Goal: Task Accomplishment & Management: Manage account settings

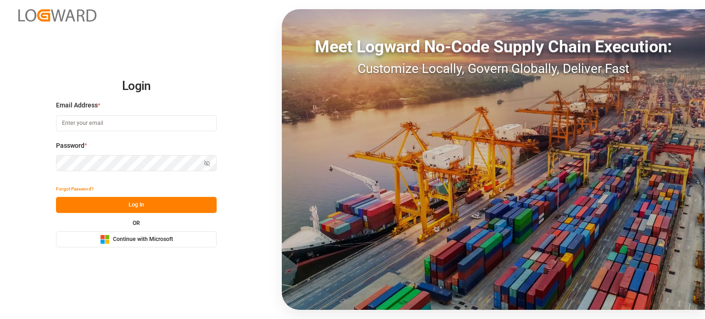
click at [105, 117] on input at bounding box center [136, 123] width 161 height 16
type input "[EMAIL_ADDRESS][DOMAIN_NAME]"
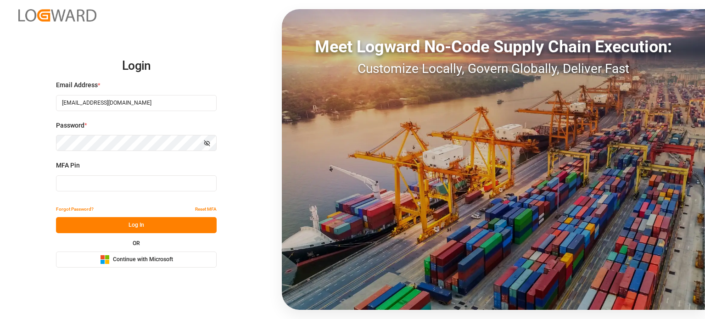
type input "295449"
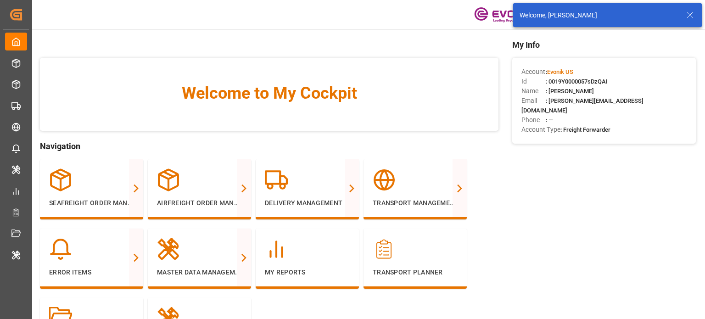
click at [689, 16] on icon at bounding box center [690, 15] width 11 height 11
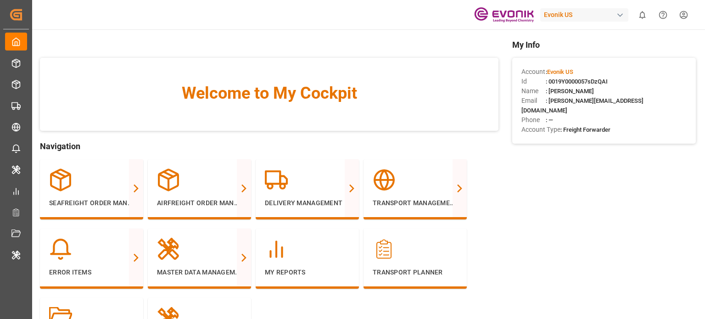
click at [572, 15] on body "Created by potrace 1.15, written by [PERSON_NAME] [DATE]-[DATE] Created by potr…" at bounding box center [352, 159] width 705 height 319
click at [572, 15] on div "Evonik US" at bounding box center [585, 14] width 88 height 13
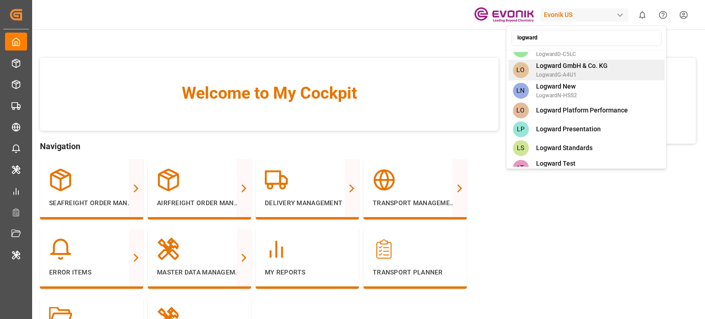
type input "logward"
click at [591, 71] on span "LogwardG-A4U1" at bounding box center [572, 75] width 72 height 8
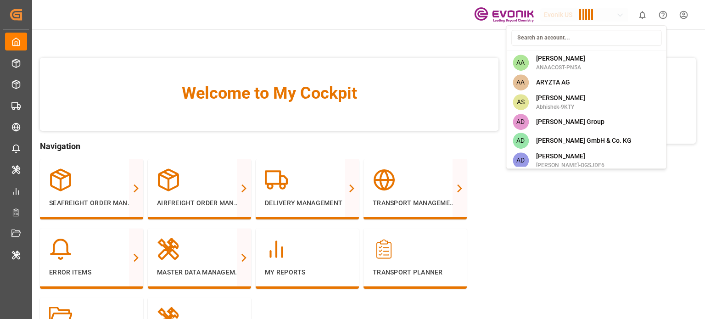
scroll to position [4256, 0]
